Goal: Task Accomplishment & Management: Use online tool/utility

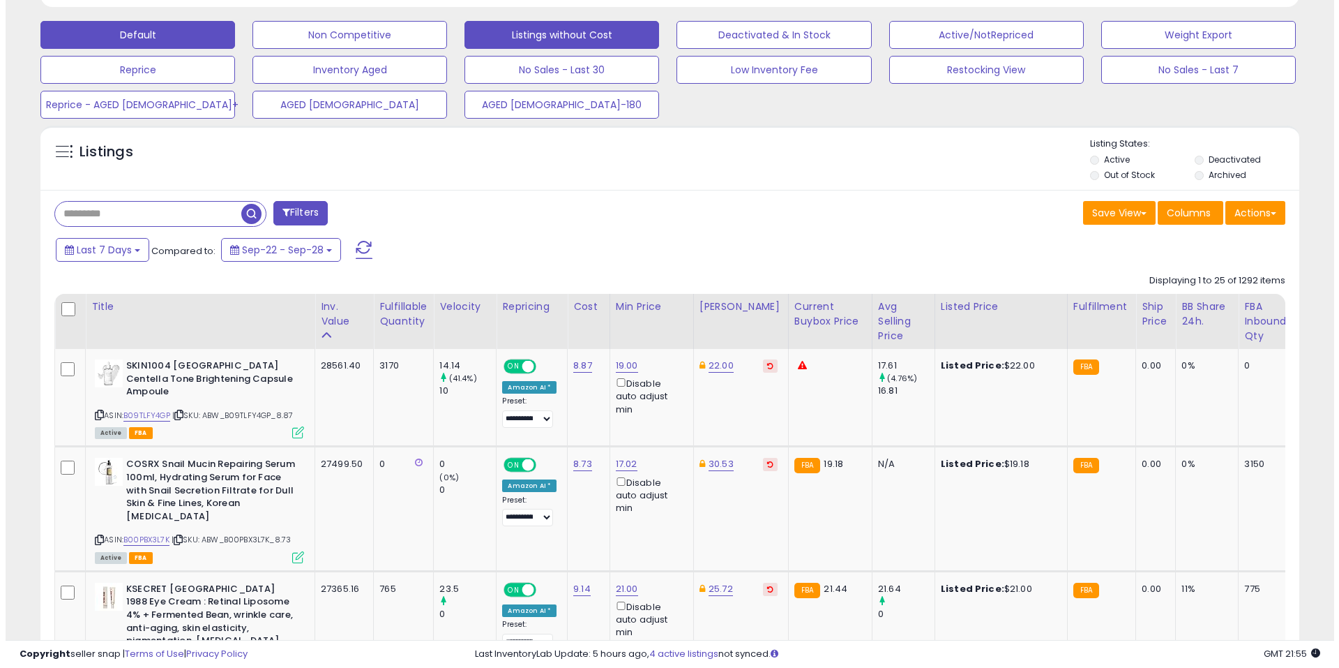
scroll to position [140, 0]
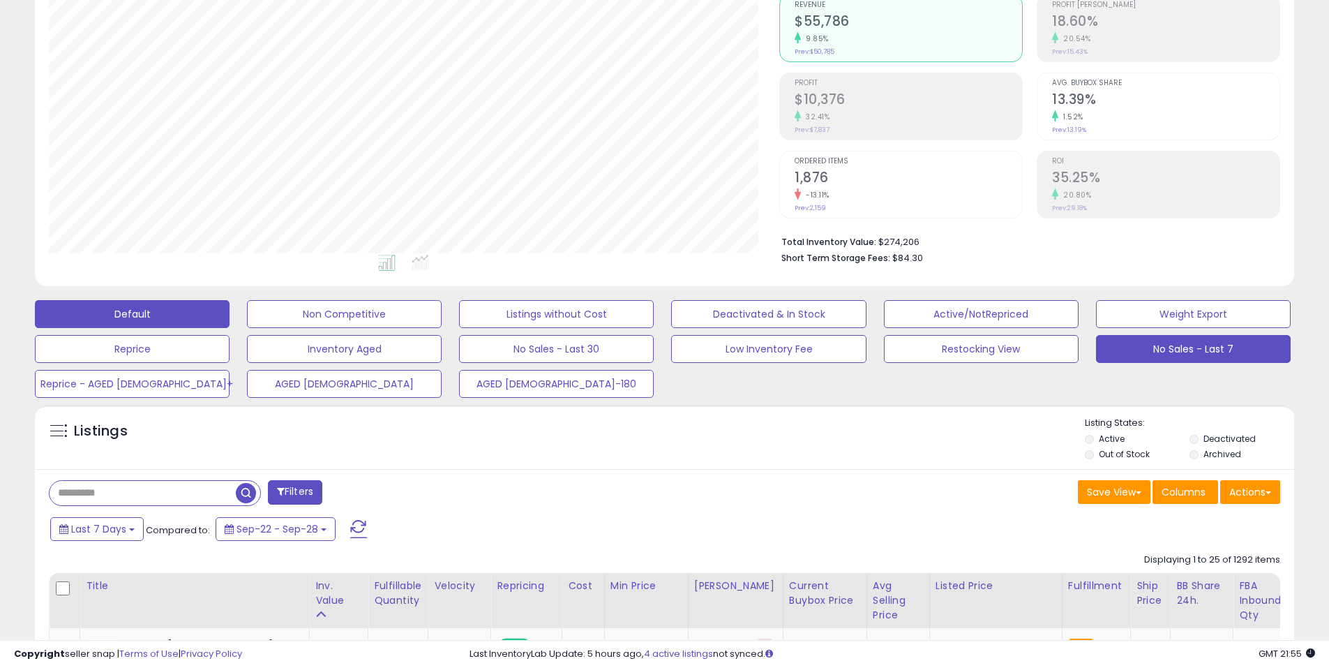
click at [1150, 349] on button "No Sales - Last 7" at bounding box center [1193, 349] width 195 height 28
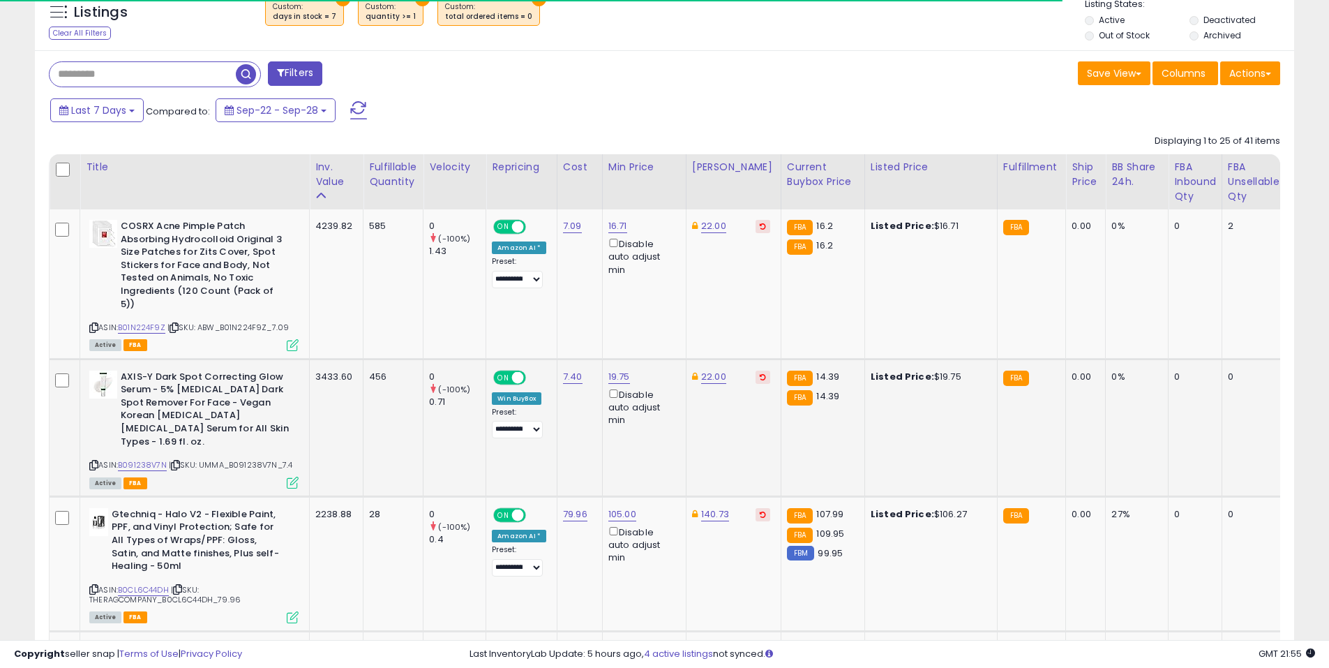
scroll to position [286, 730]
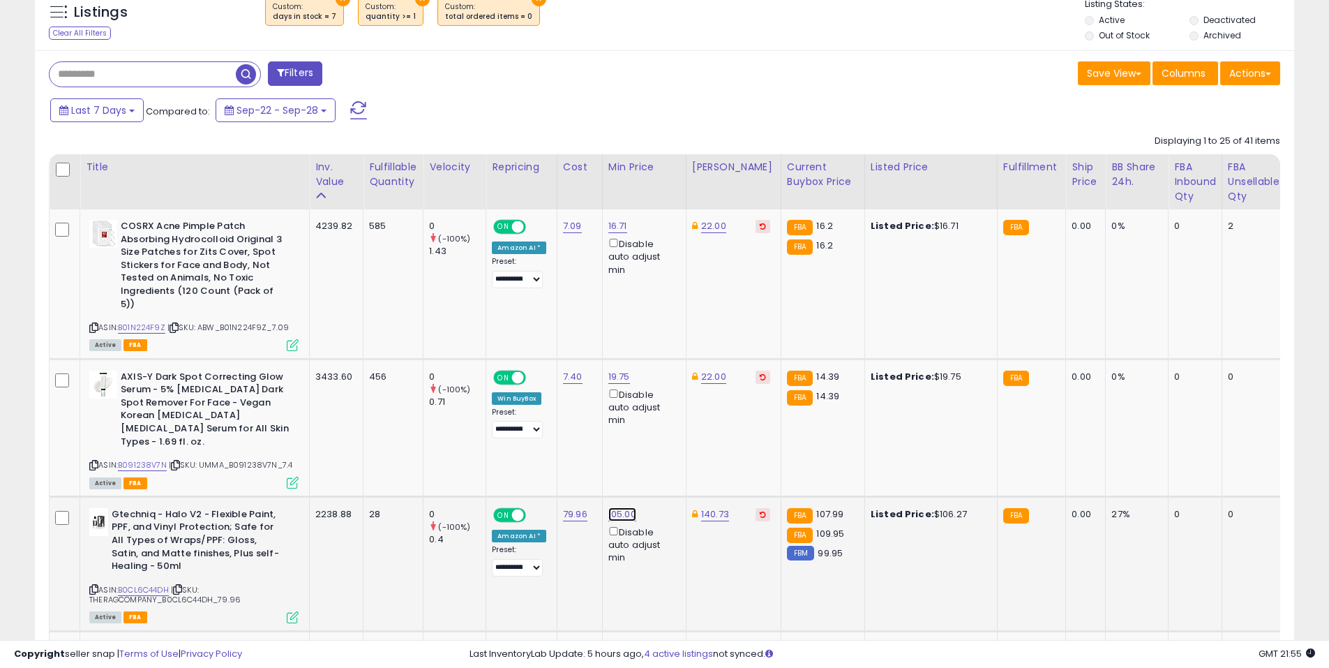
click at [613, 507] on link "105.00" at bounding box center [622, 514] width 28 height 14
type input "***"
click button "submit" at bounding box center [657, 438] width 24 height 21
